Goal: Task Accomplishment & Management: Complete application form

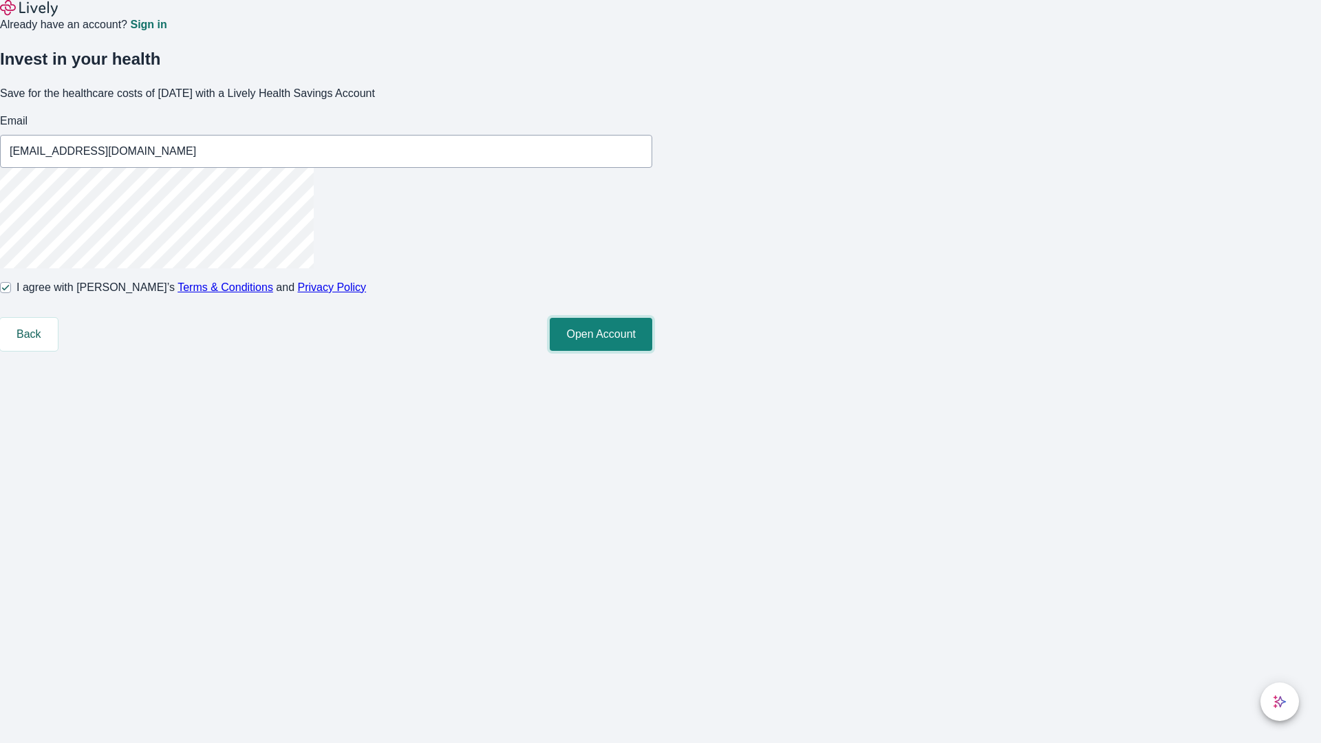
click at [652, 351] on button "Open Account" at bounding box center [601, 334] width 102 height 33
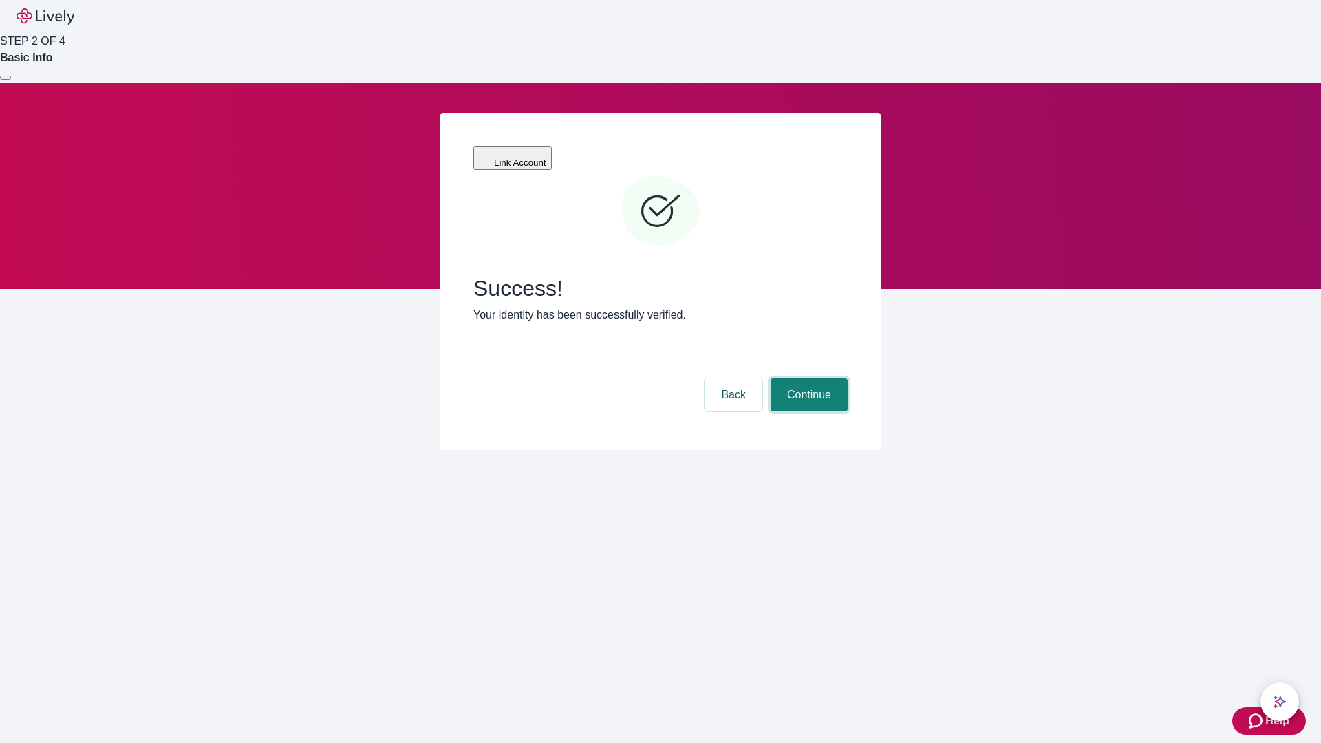
click at [807, 378] on button "Continue" at bounding box center [808, 394] width 77 height 33
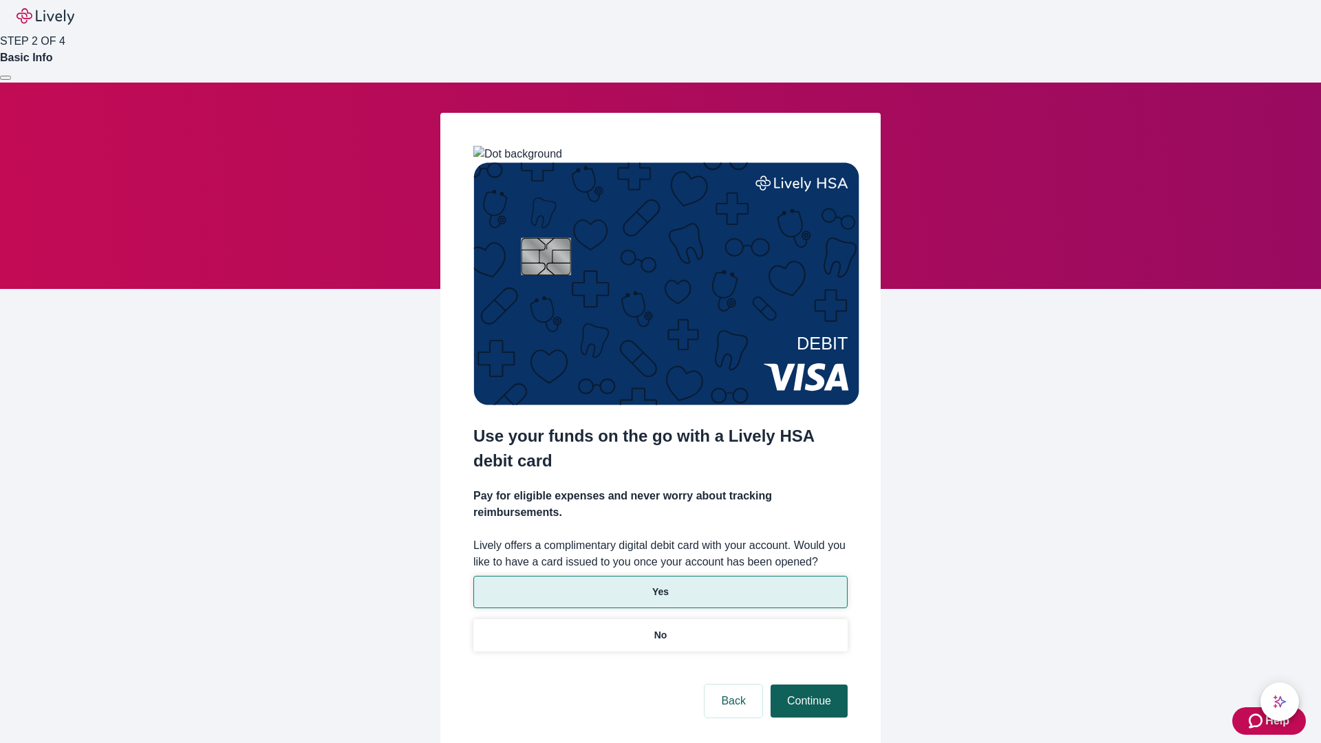
click at [660, 628] on p "No" at bounding box center [660, 635] width 13 height 14
click at [807, 684] on button "Continue" at bounding box center [808, 700] width 77 height 33
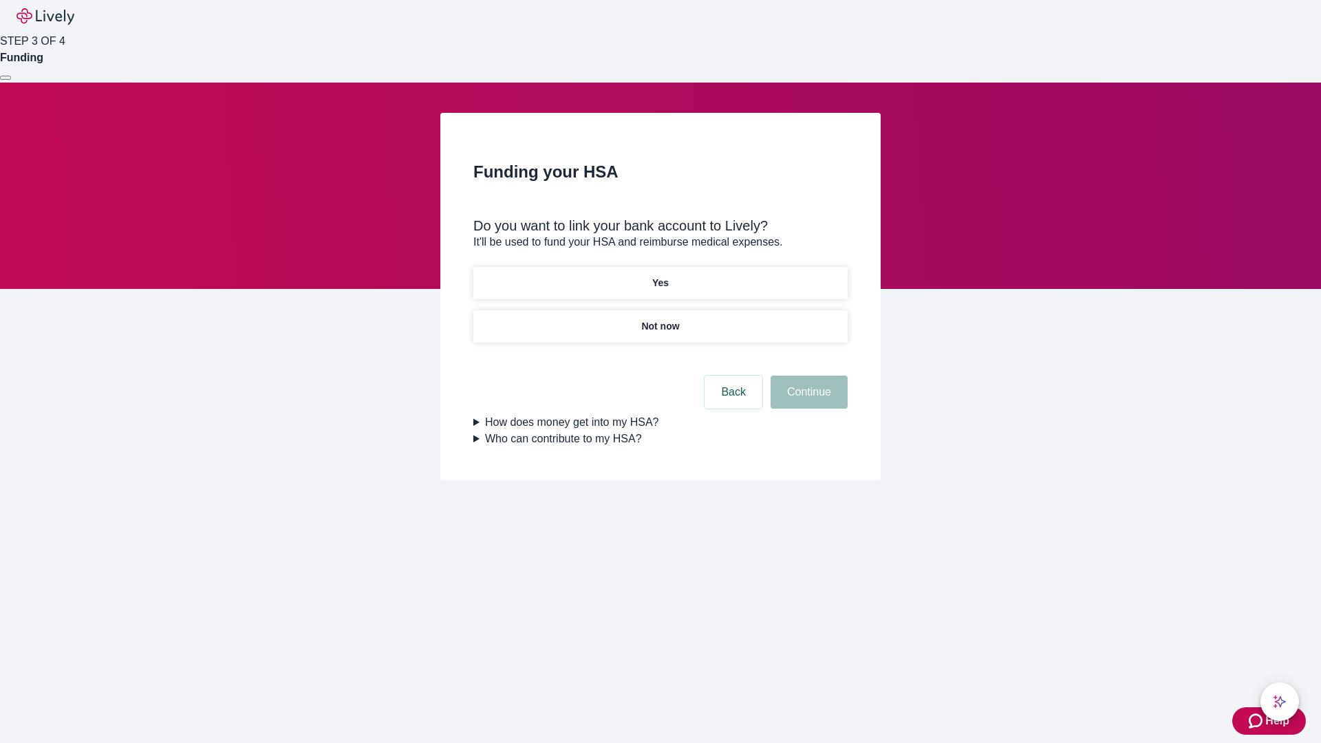
click at [660, 276] on p "Yes" at bounding box center [660, 283] width 17 height 14
click at [807, 376] on button "Continue" at bounding box center [808, 392] width 77 height 33
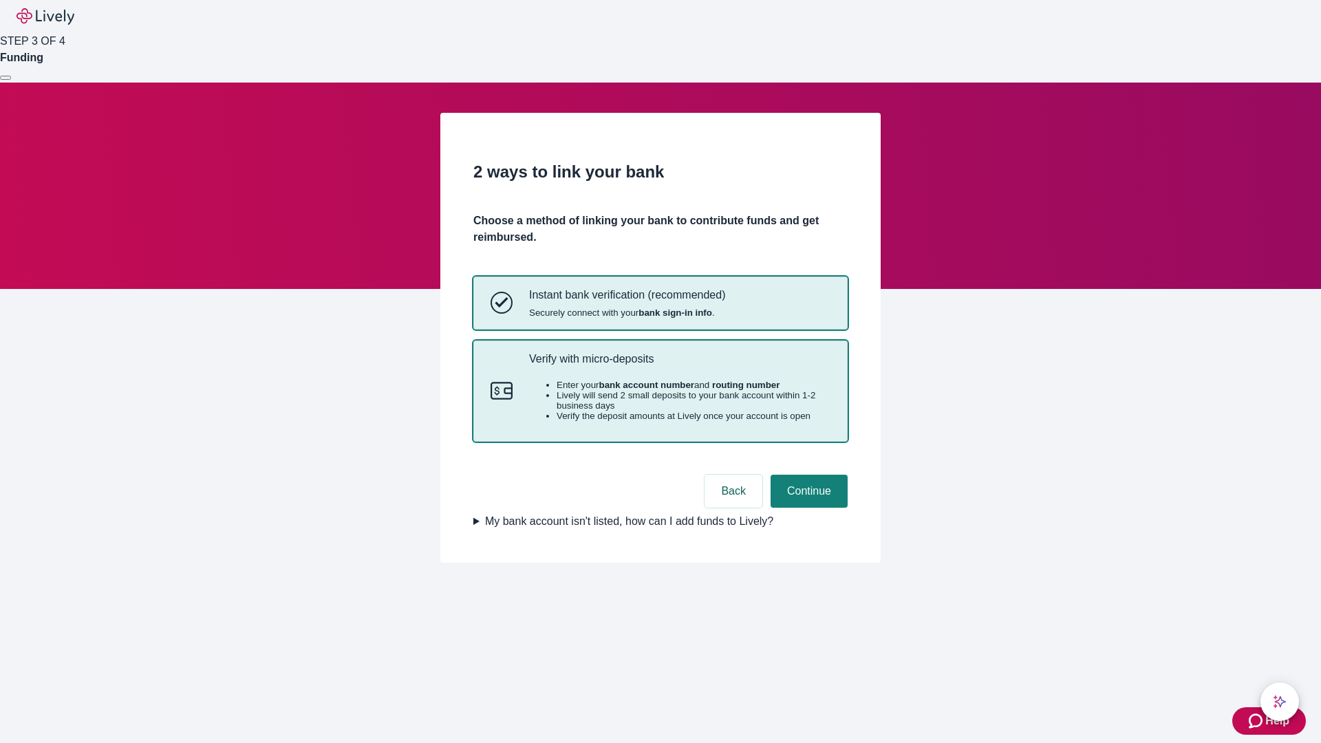
click at [679, 365] on p "Verify with micro-deposits" at bounding box center [679, 358] width 301 height 13
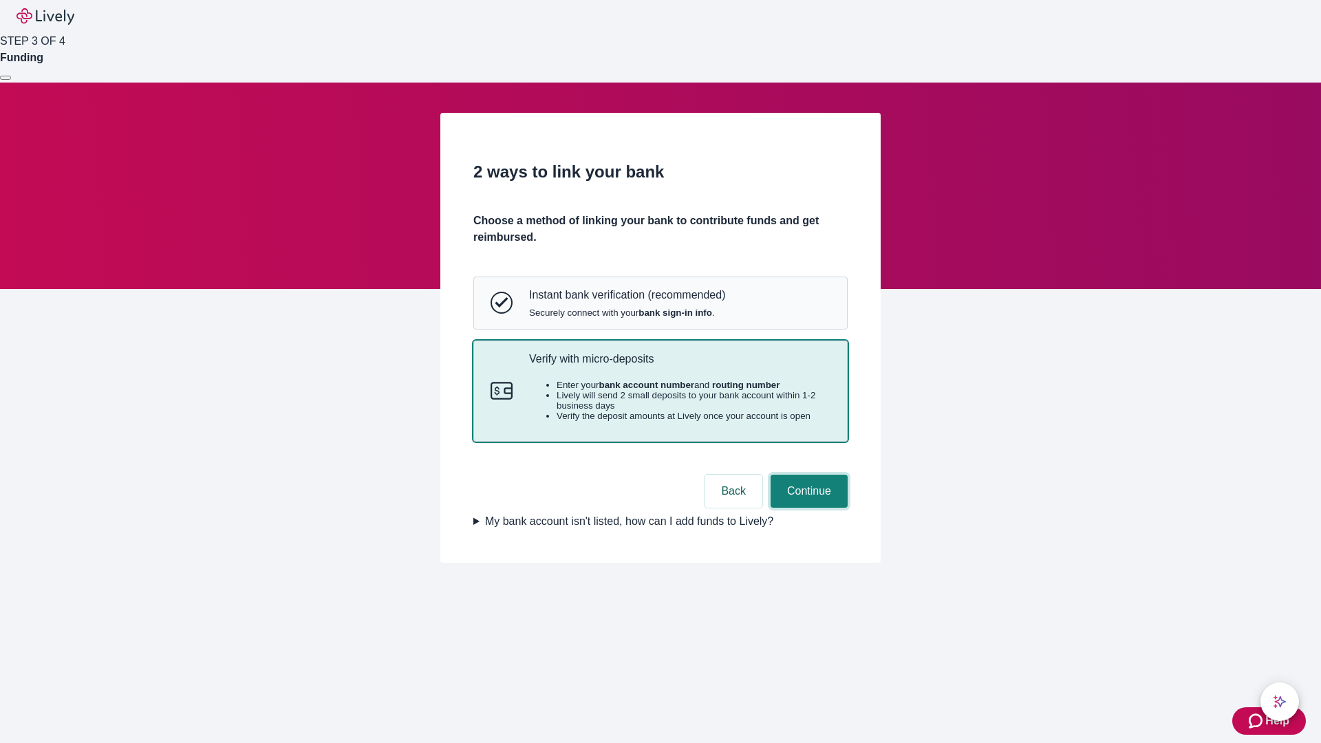
click at [807, 508] on button "Continue" at bounding box center [808, 491] width 77 height 33
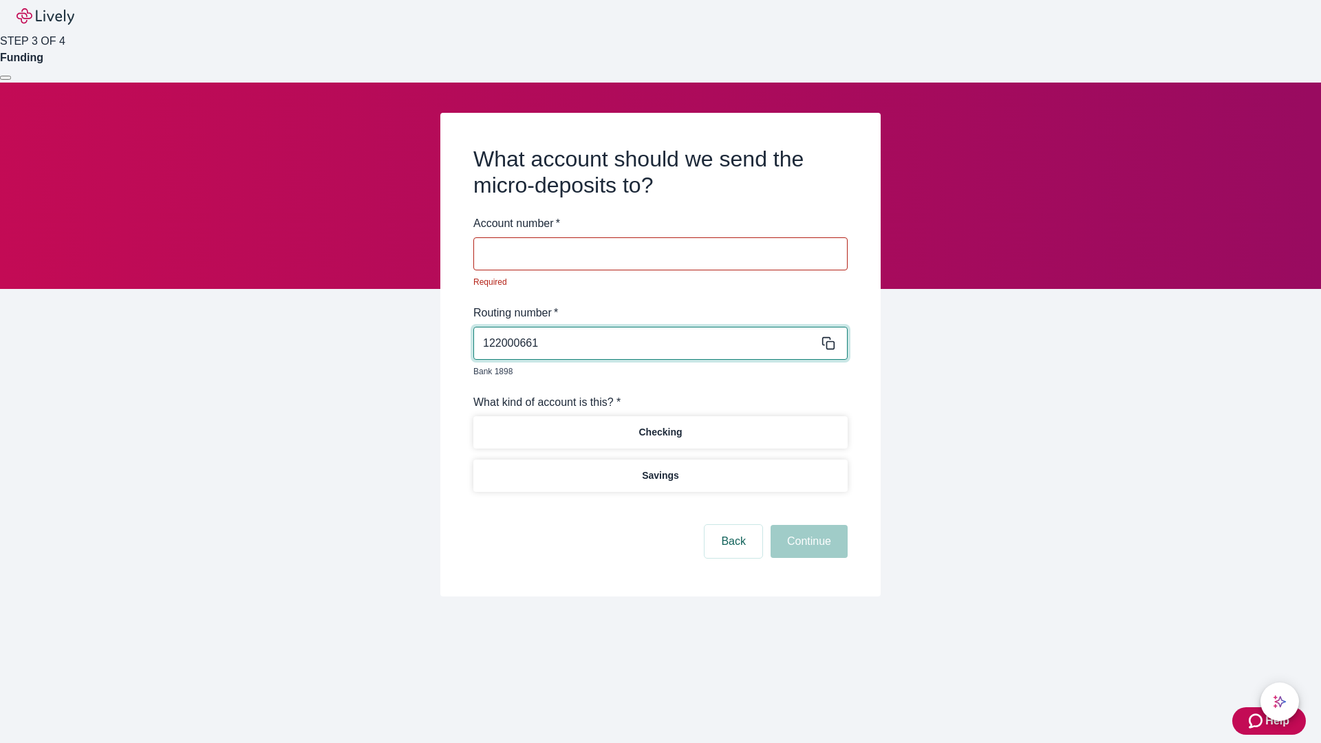
type input "122000661"
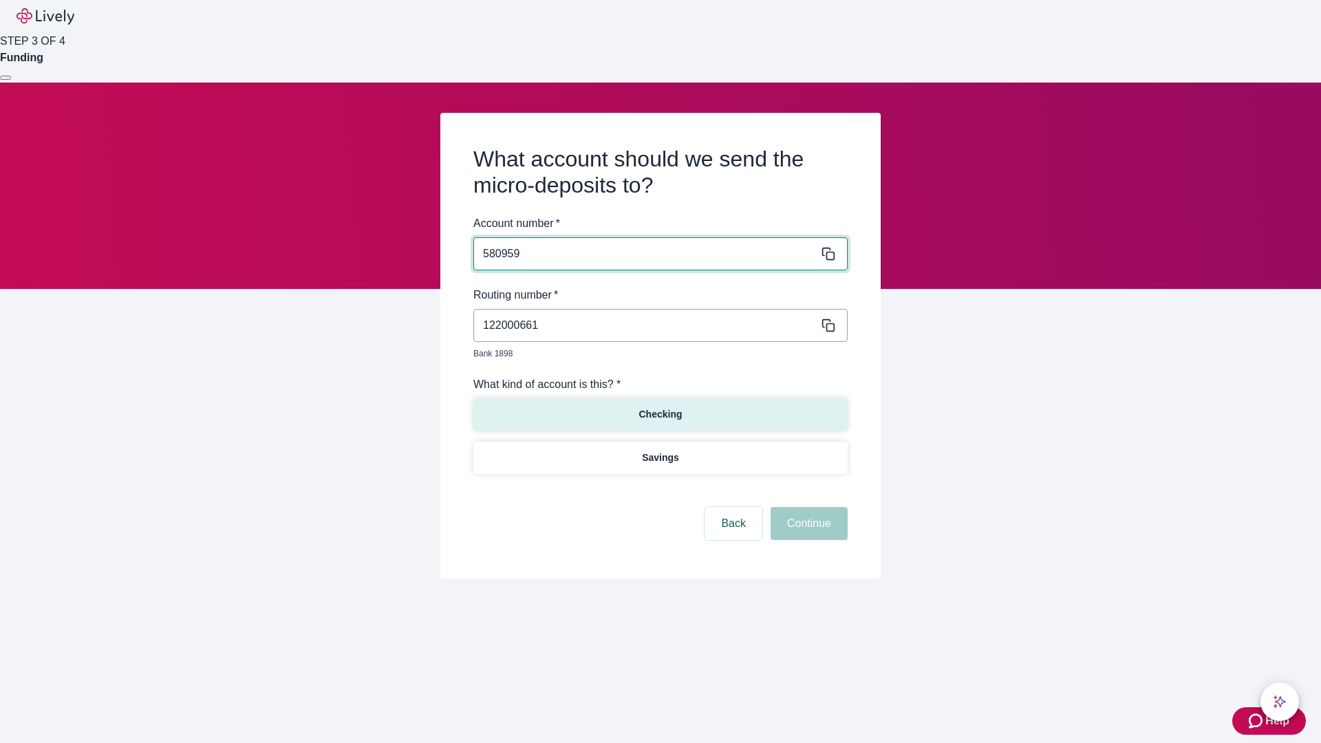
type input "580959"
click at [660, 407] on p "Checking" at bounding box center [659, 414] width 43 height 14
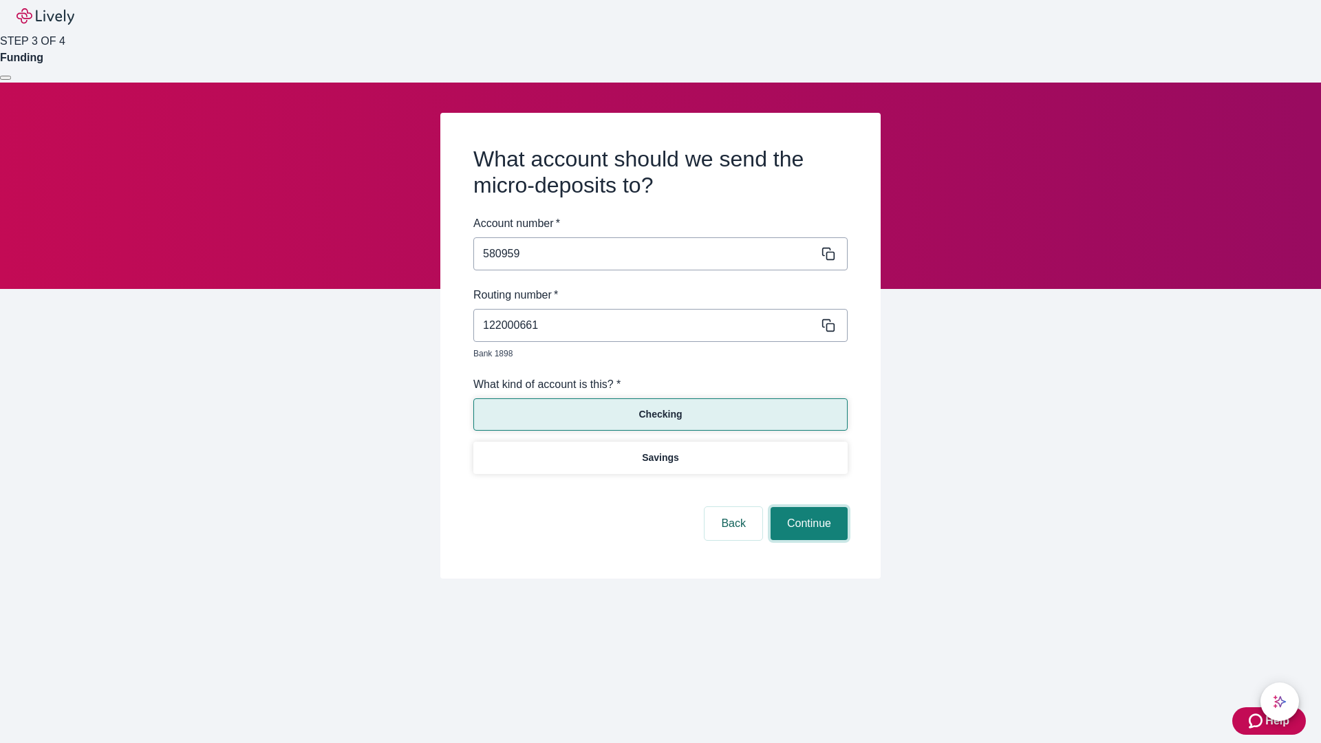
click at [807, 508] on button "Continue" at bounding box center [808, 523] width 77 height 33
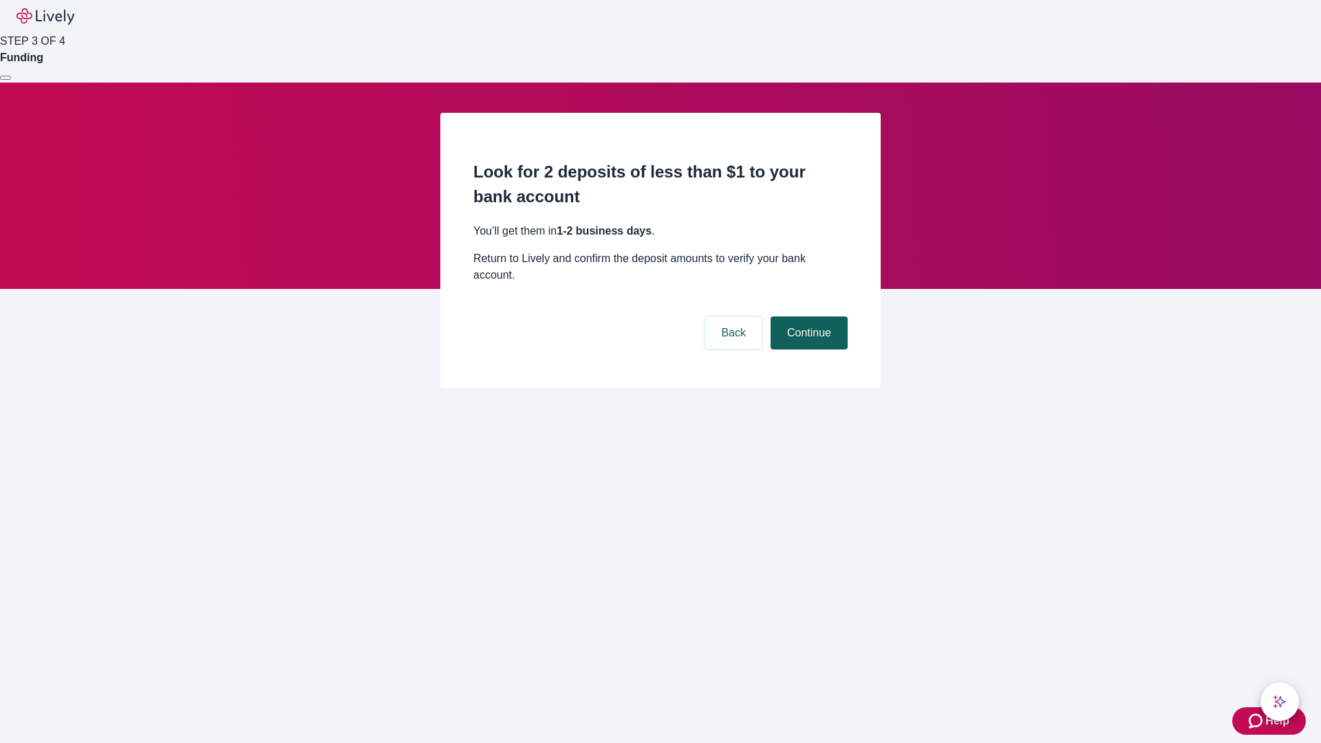
click at [807, 316] on button "Continue" at bounding box center [808, 332] width 77 height 33
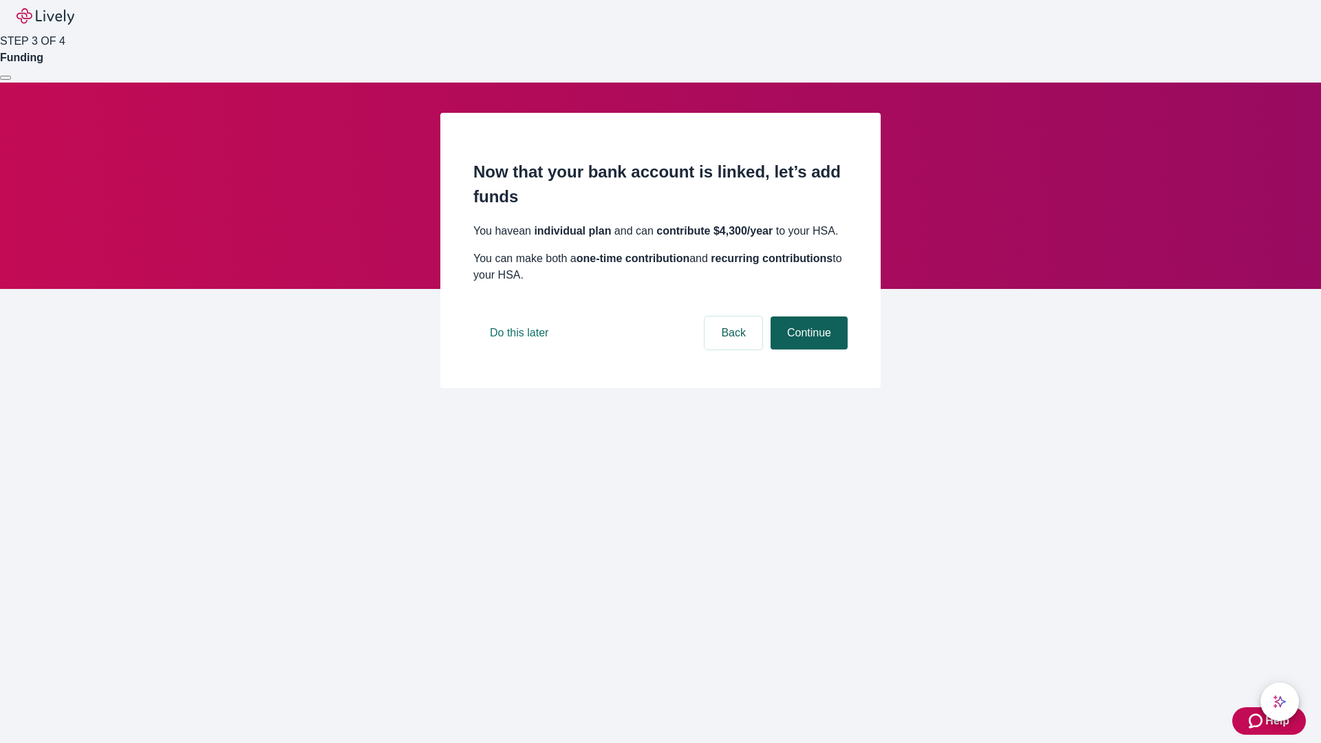
click at [807, 349] on button "Continue" at bounding box center [808, 332] width 77 height 33
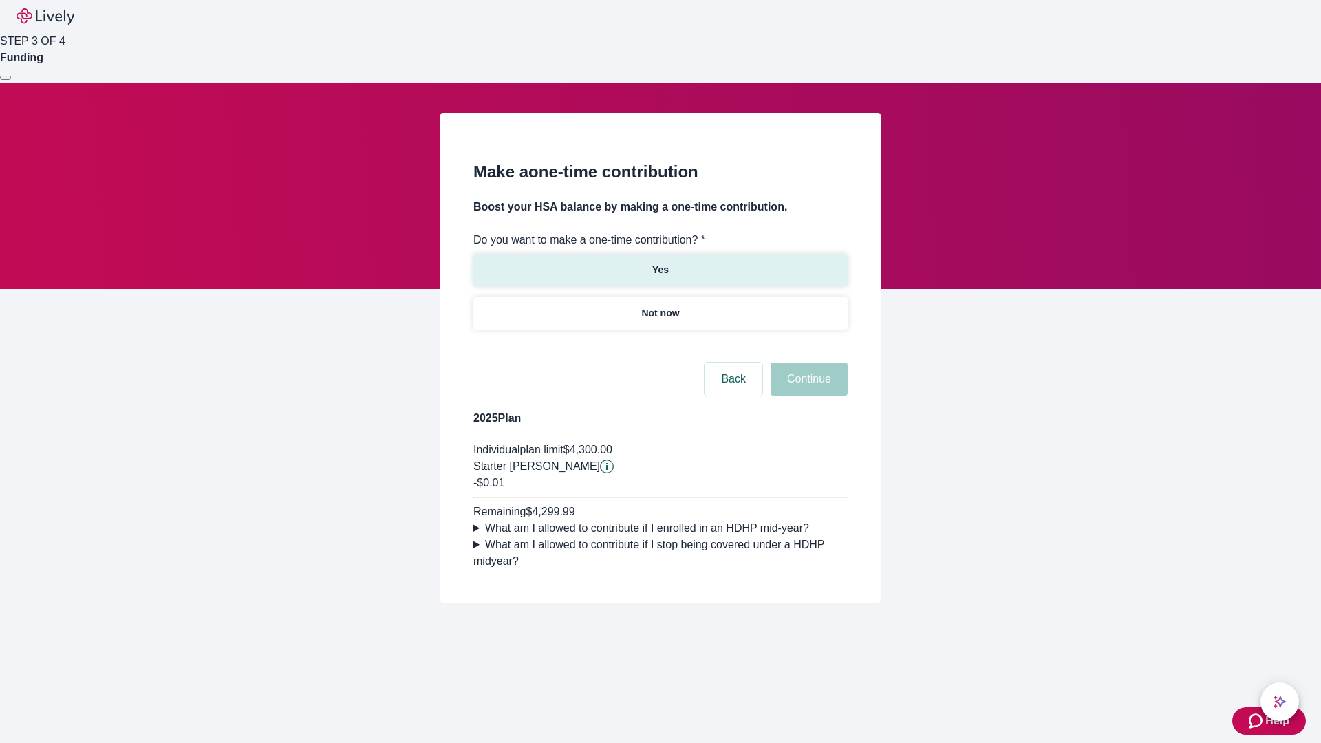
click at [660, 263] on p "Yes" at bounding box center [660, 270] width 17 height 14
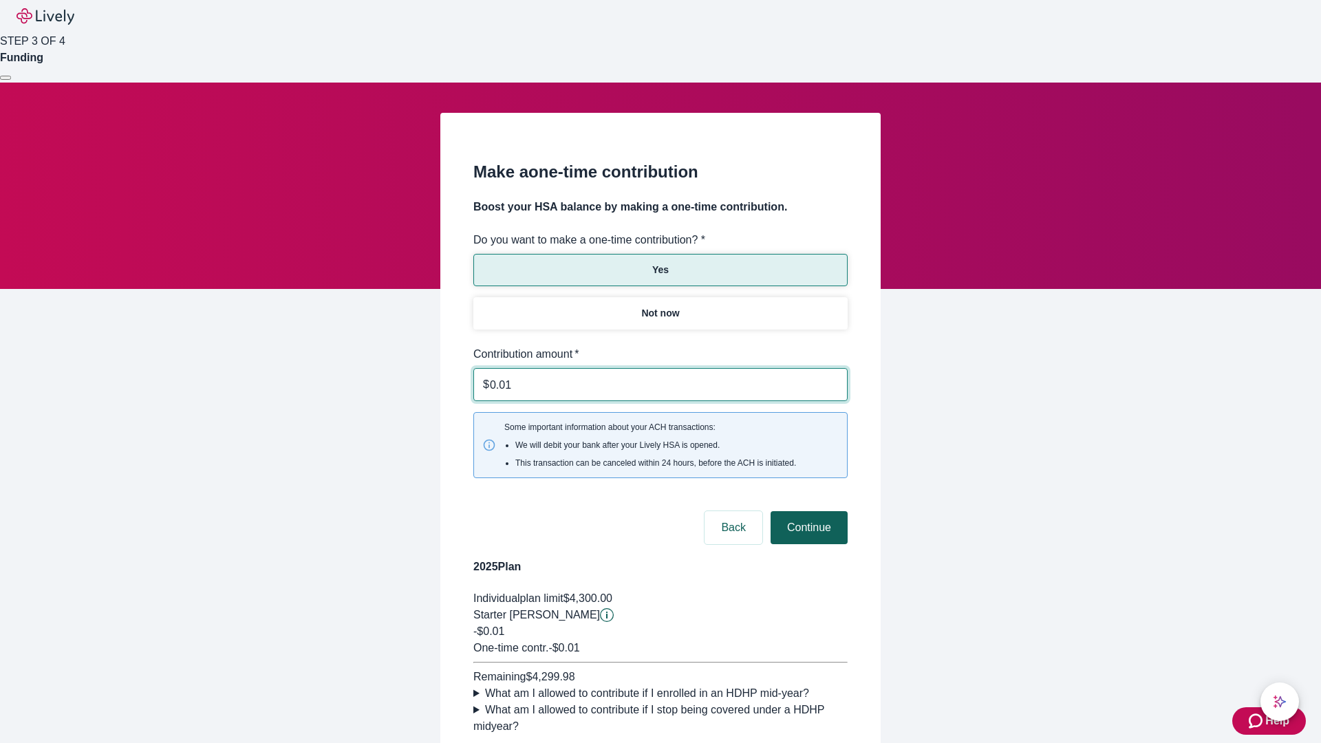
type input "0.01"
click at [807, 511] on button "Continue" at bounding box center [808, 527] width 77 height 33
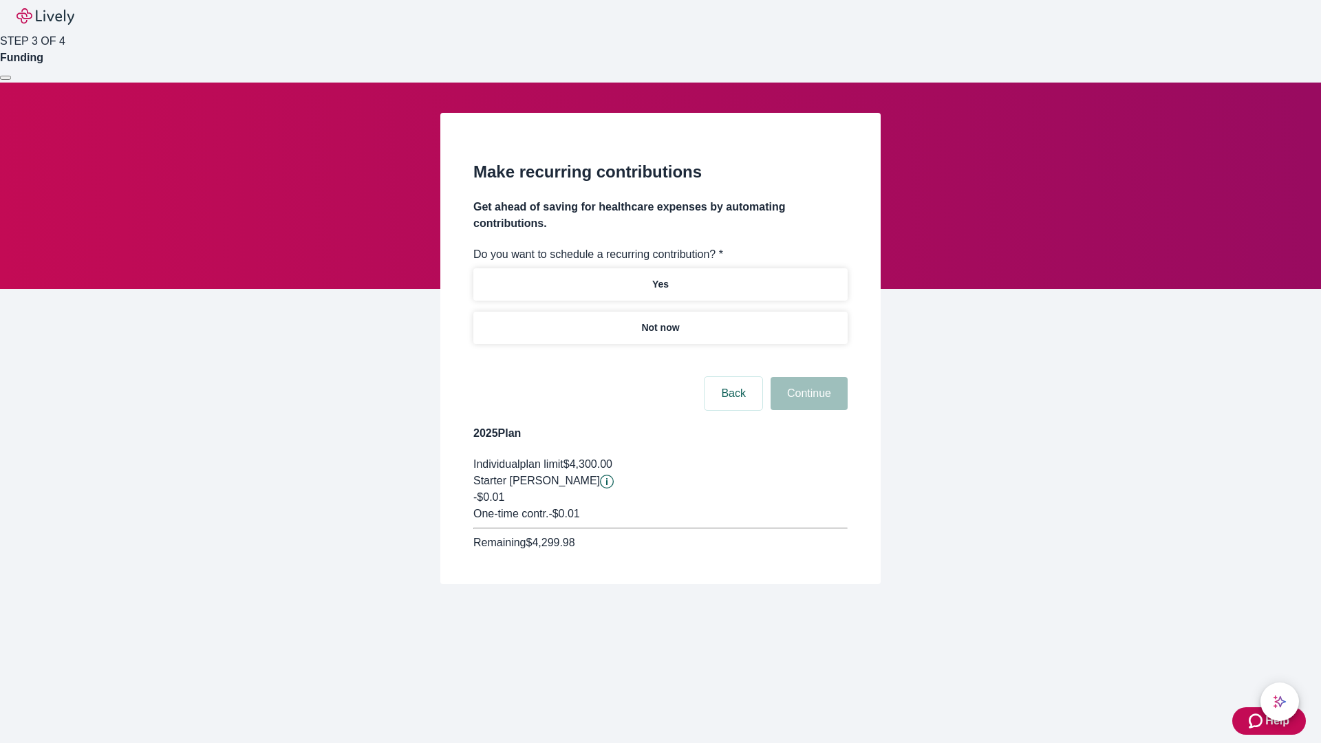
click at [660, 321] on p "Not now" at bounding box center [660, 328] width 38 height 14
click at [807, 377] on button "Continue" at bounding box center [808, 393] width 77 height 33
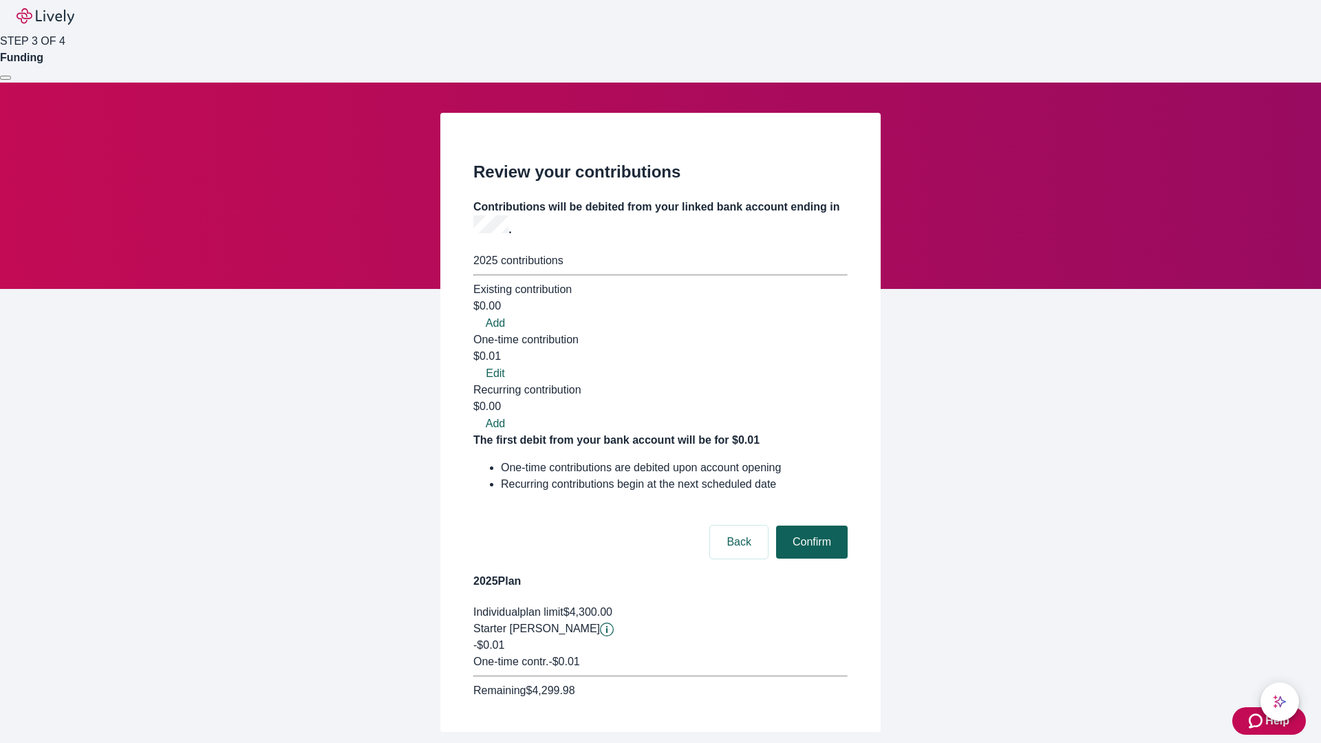
click at [810, 525] on button "Confirm" at bounding box center [812, 541] width 72 height 33
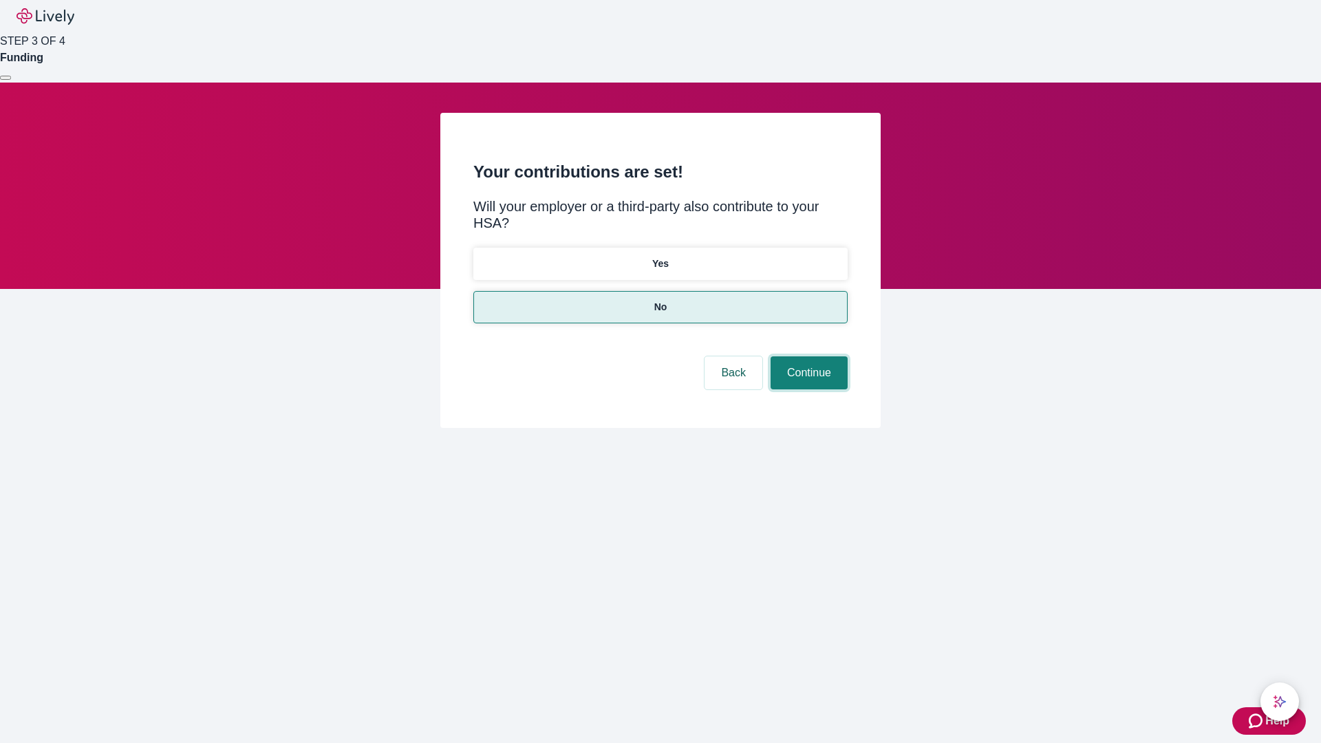
click at [807, 356] on button "Continue" at bounding box center [808, 372] width 77 height 33
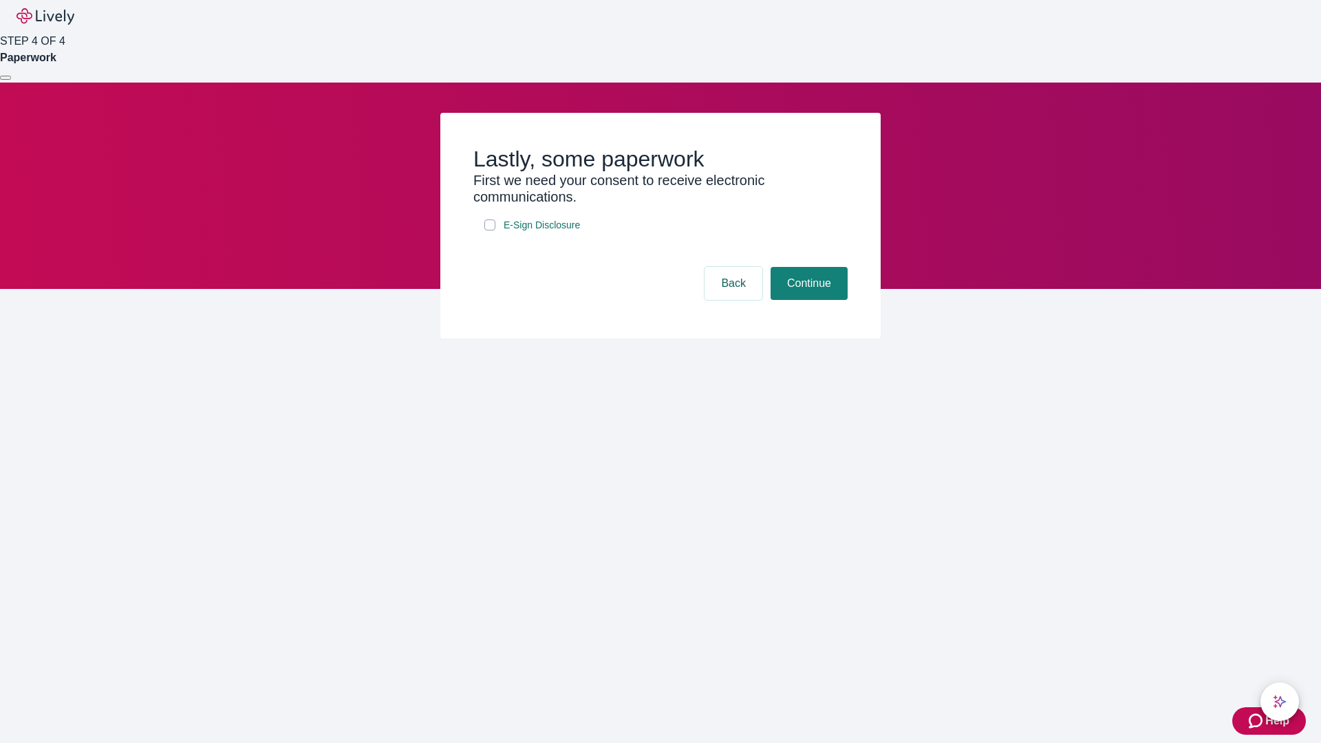
click at [490, 230] on input "E-Sign Disclosure" at bounding box center [489, 224] width 11 height 11
checkbox input "true"
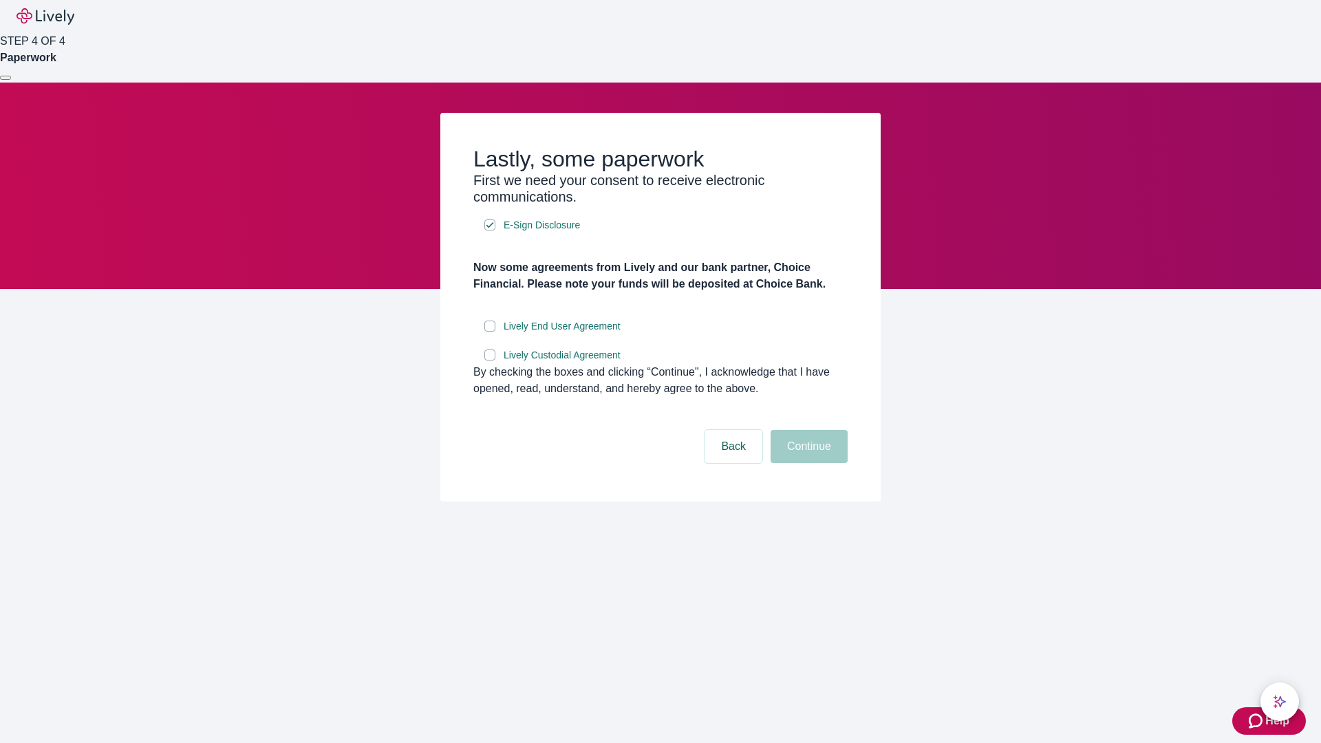
click at [490, 332] on input "Lively End User Agreement" at bounding box center [489, 326] width 11 height 11
checkbox input "true"
click at [490, 360] on input "Lively Custodial Agreement" at bounding box center [489, 354] width 11 height 11
checkbox input "true"
click at [807, 463] on button "Continue" at bounding box center [808, 446] width 77 height 33
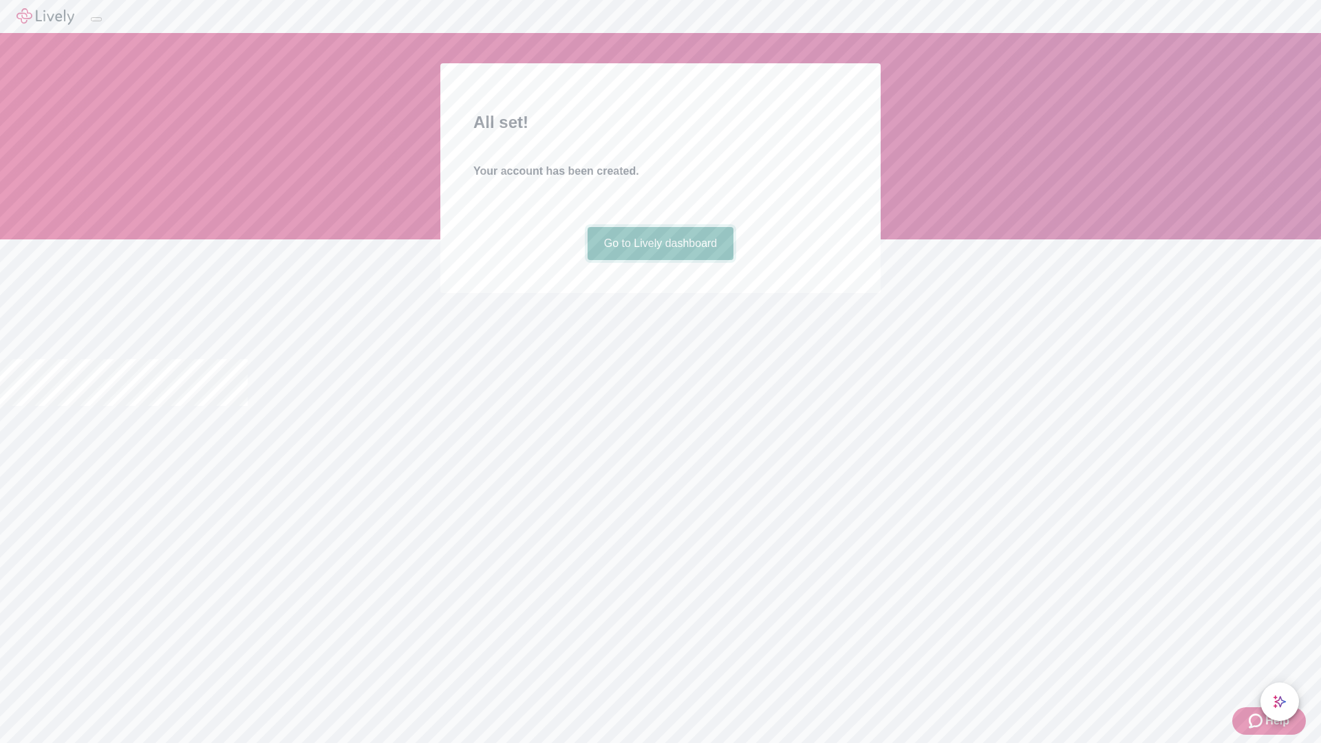
click at [660, 260] on link "Go to Lively dashboard" at bounding box center [660, 243] width 146 height 33
